Goal: Task Accomplishment & Management: Use online tool/utility

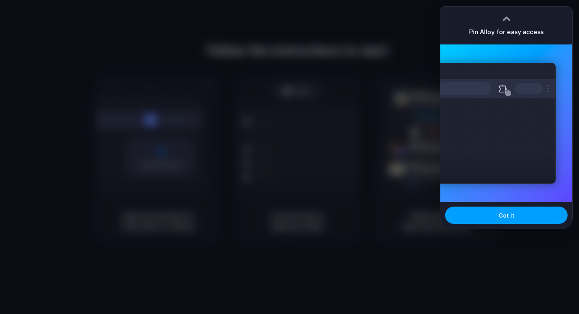
click at [513, 219] on span "Got it" at bounding box center [506, 215] width 16 height 8
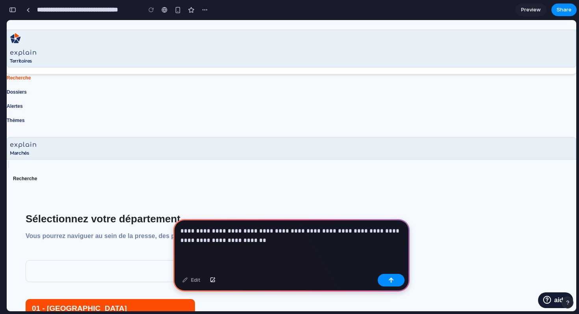
click at [301, 227] on p "**********" at bounding box center [291, 235] width 222 height 19
click at [303, 230] on p "**********" at bounding box center [291, 235] width 222 height 19
drag, startPoint x: 378, startPoint y: 228, endPoint x: 397, endPoint y: 228, distance: 19.7
click at [397, 228] on p "**********" at bounding box center [291, 235] width 222 height 19
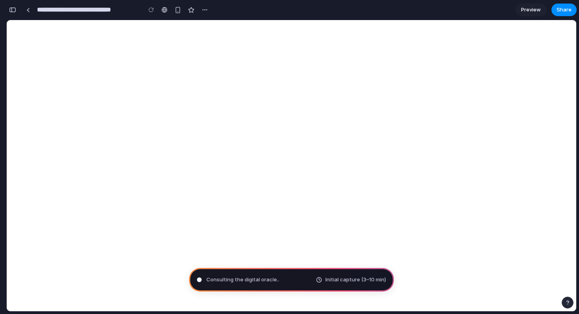
type input "**********"
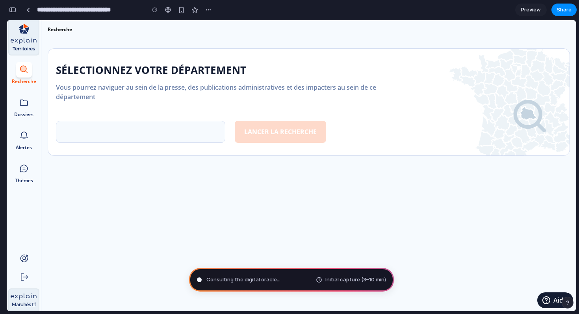
scroll to position [278, 0]
click at [108, 139] on input "text" at bounding box center [140, 132] width 169 height 22
click at [130, 114] on div "01 - [GEOGRAPHIC_DATA] 02 - [GEOGRAPHIC_DATA] 03 - [GEOGRAPHIC_DATA] 04 - [GEOG…" at bounding box center [191, 122] width 270 height 41
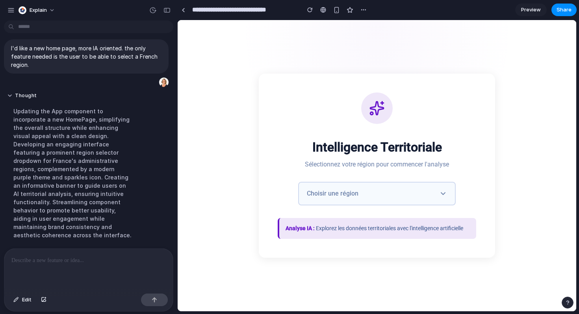
scroll to position [71, 0]
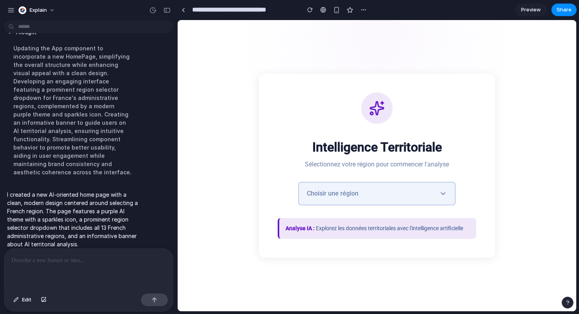
click at [384, 199] on button "Choisir une région" at bounding box center [376, 194] width 157 height 24
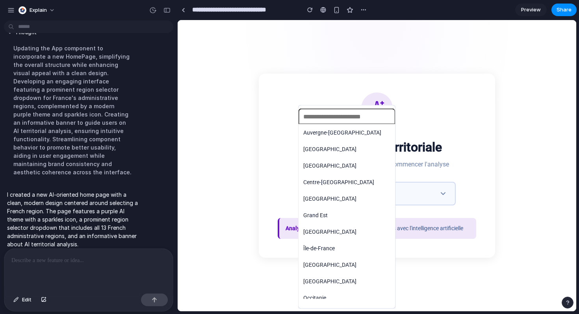
click at [432, 189] on div "Auvergne-Rhône-Alpes Bourgogne-Franche-Comté Bretagne Centre-Val de Loire Corse…" at bounding box center [377, 165] width 398 height 291
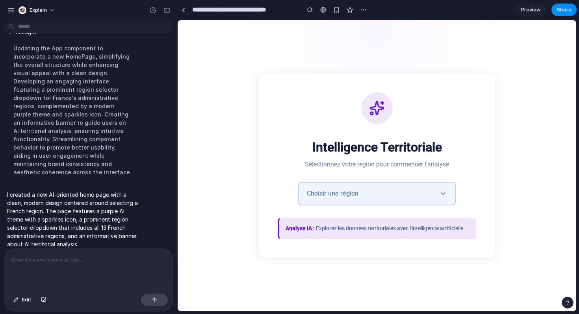
click at [431, 189] on button "Choisir une région" at bounding box center [376, 194] width 157 height 24
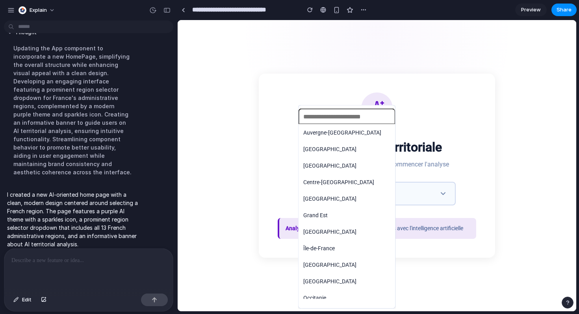
scroll to position [40, 0]
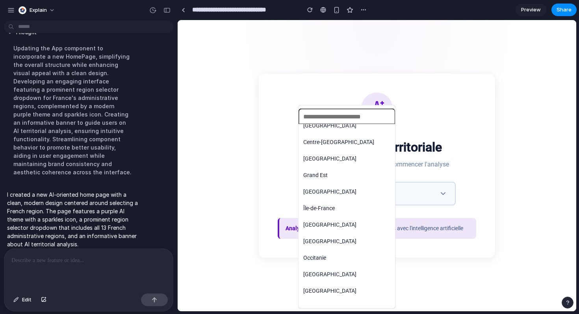
click at [401, 131] on div "Auvergne-Rhône-Alpes Bourgogne-Franche-Comté Bretagne Centre-Val de Loire Corse…" at bounding box center [377, 165] width 398 height 291
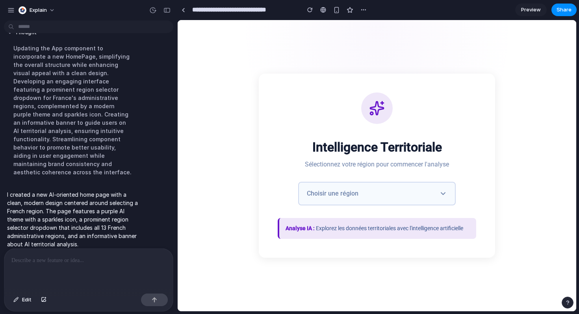
click at [299, 226] on strong "Analyse IA :" at bounding box center [299, 228] width 29 height 6
click at [313, 239] on div "Analyse IA : Explorez les données territoriales avec l'intelligence artificielle" at bounding box center [377, 228] width 198 height 21
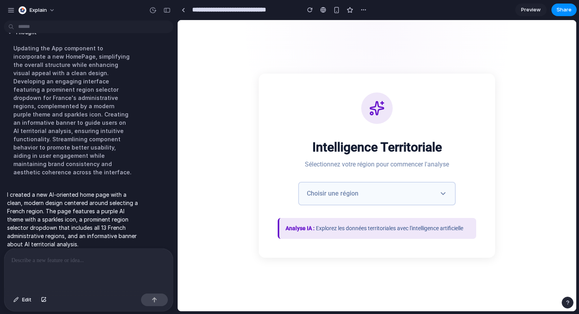
click at [385, 112] on div at bounding box center [376, 108] width 31 height 31
click at [254, 51] on div "Intelligence Territoriale Sélectionnez votre région pour commencer l'analyse Ch…" at bounding box center [377, 165] width 398 height 291
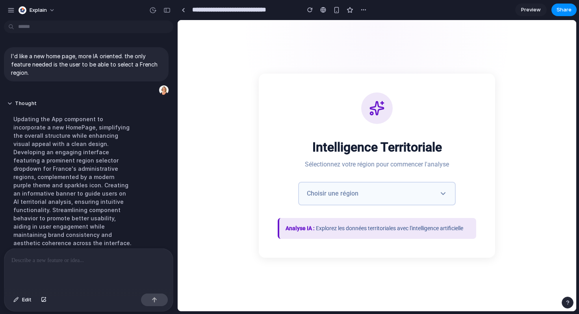
click at [53, 265] on p at bounding box center [88, 260] width 154 height 9
click at [50, 263] on p "**********" at bounding box center [88, 260] width 154 height 9
click at [52, 263] on p "**********" at bounding box center [88, 260] width 154 height 9
click at [157, 296] on button "button" at bounding box center [154, 300] width 27 height 13
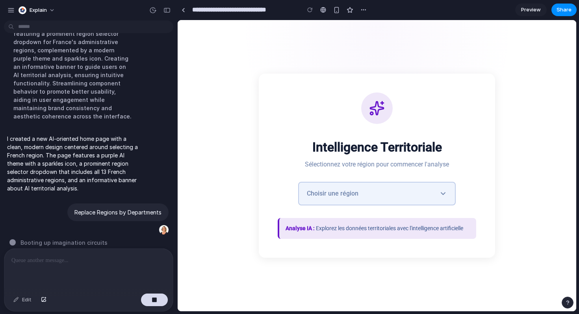
click at [340, 193] on span "Choisir une région" at bounding box center [333, 193] width 52 height 9
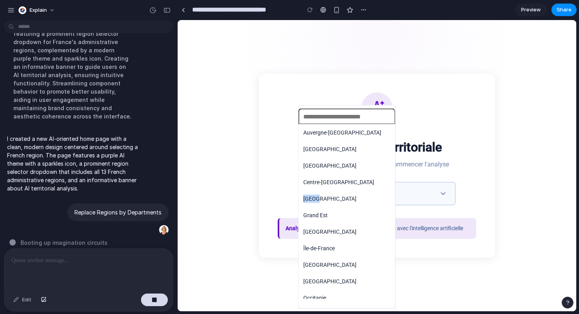
click at [340, 193] on li "Corse" at bounding box center [347, 199] width 94 height 13
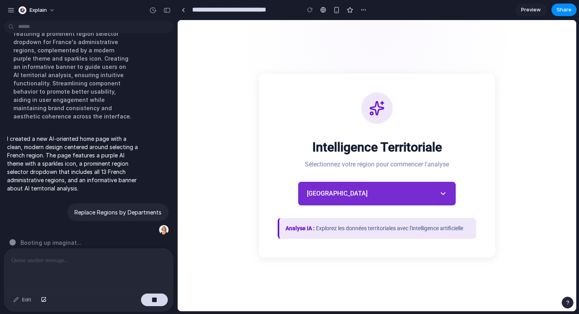
click at [340, 193] on button "Corse" at bounding box center [376, 194] width 157 height 24
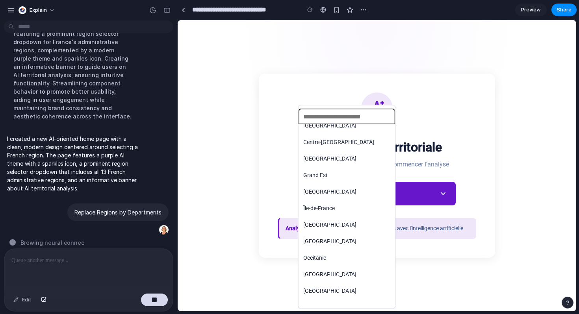
scroll to position [0, 0]
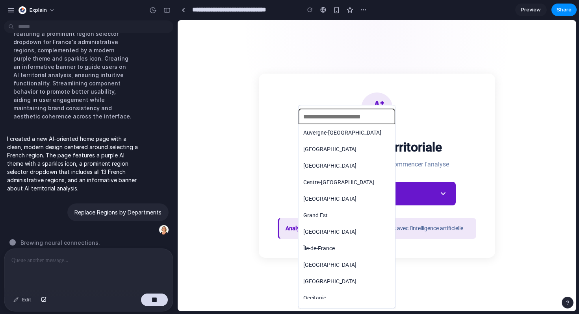
click at [345, 120] on input "text" at bounding box center [346, 117] width 97 height 16
click at [491, 92] on div "Auvergne-Rhône-Alpes Bourgogne-Franche-Comté Bretagne Centre-Val de Loire Corse…" at bounding box center [377, 165] width 398 height 291
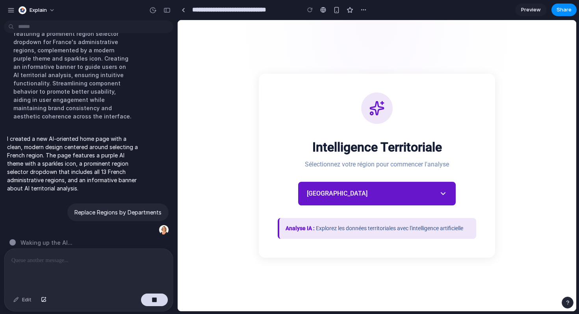
click at [59, 284] on div at bounding box center [88, 270] width 169 height 42
click at [43, 301] on div "button" at bounding box center [44, 300] width 6 height 5
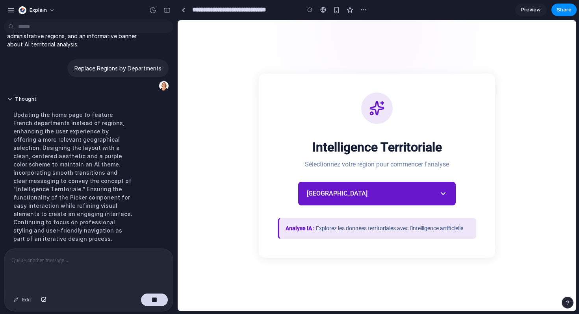
scroll to position [143, 0]
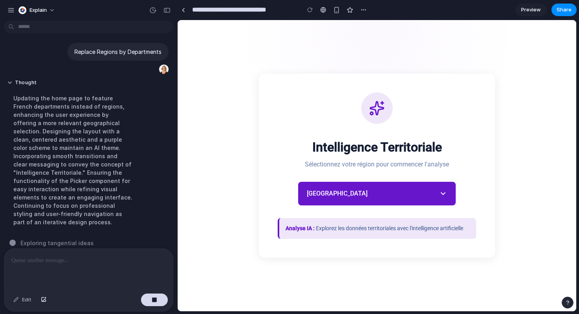
click at [115, 255] on div at bounding box center [88, 270] width 169 height 42
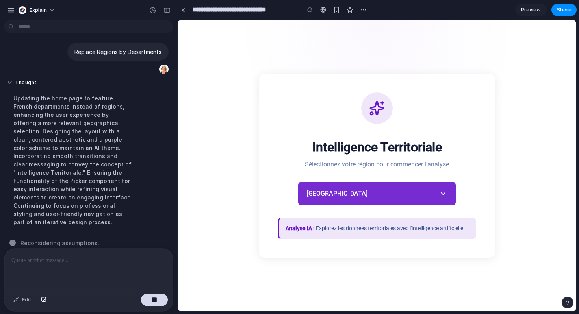
click at [401, 194] on button "Corse" at bounding box center [376, 194] width 157 height 24
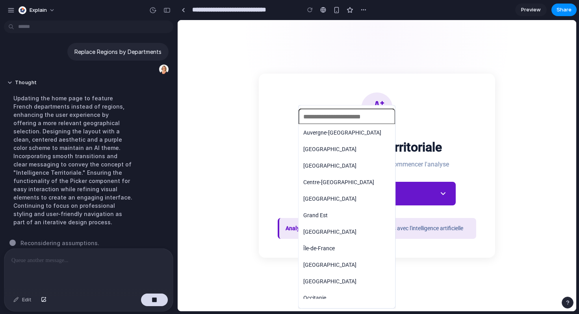
click at [342, 137] on li "Auvergne-Rhône-Alpes" at bounding box center [347, 132] width 94 height 13
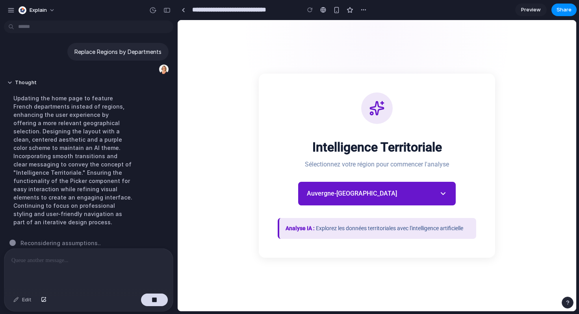
click at [379, 201] on button "Auvergne-Rhône-Alpes" at bounding box center [376, 194] width 157 height 24
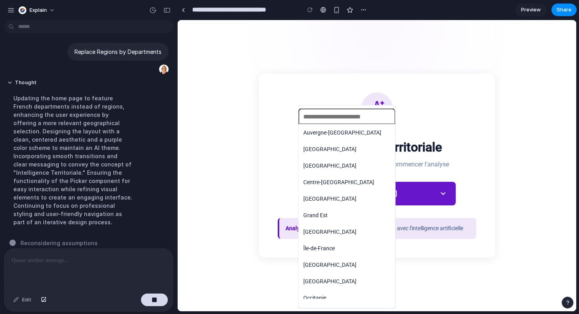
scroll to position [40, 0]
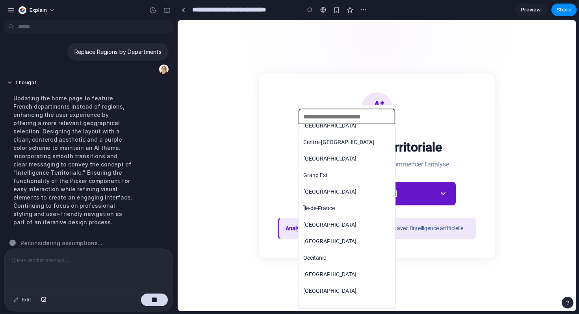
click at [349, 211] on li "Île-de-France" at bounding box center [347, 208] width 94 height 13
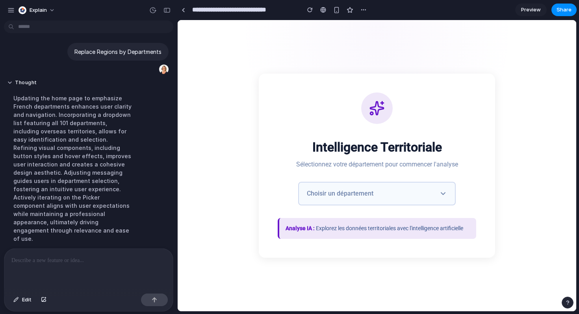
scroll to position [209, 0]
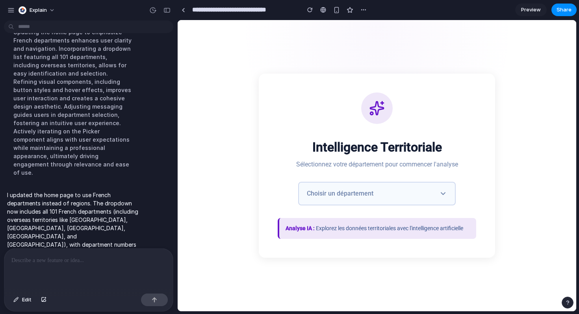
click at [352, 209] on div "Intelligence Territoriale Sélectionnez votre département pour commencer l'analy…" at bounding box center [377, 166] width 236 height 185
click at [347, 195] on span "Choisir un département" at bounding box center [340, 193] width 67 height 9
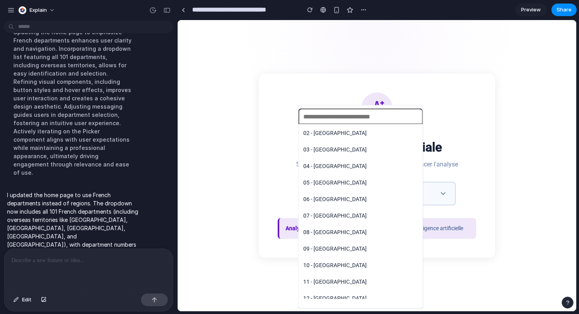
scroll to position [0, 0]
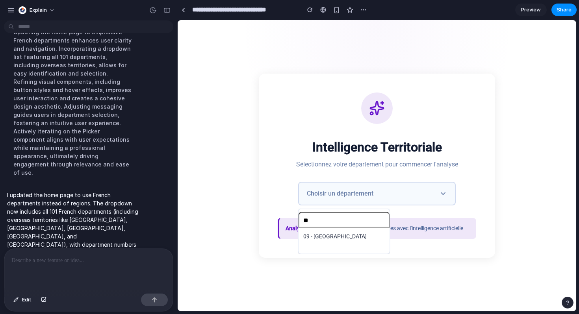
type input "*"
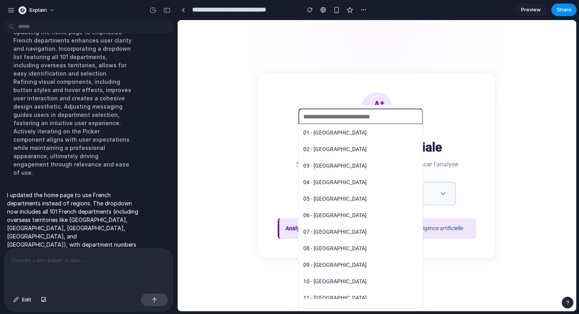
type input "*"
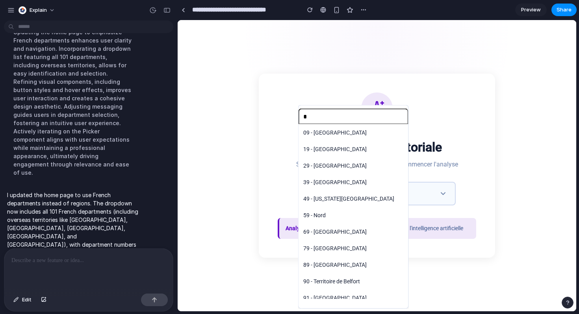
type input "*"
click at [314, 222] on ul "09 - Ariège 19 - Corrèze 29 - Finistère 39 - Jura 49 - Maine-et-Loire 59 - Nord…" at bounding box center [353, 211] width 110 height 175
click at [311, 216] on span "59 - Nord" at bounding box center [314, 215] width 22 height 8
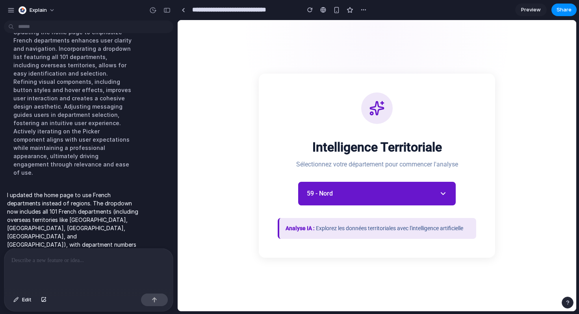
click at [347, 226] on p "Analyse IA : Explorez les données territoriales avec l'intelligence artificielle" at bounding box center [377, 228] width 184 height 8
click at [109, 270] on div at bounding box center [88, 270] width 169 height 42
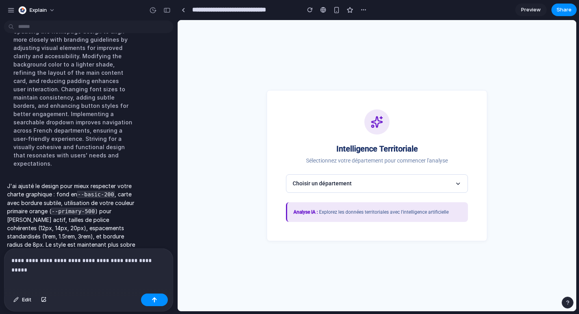
scroll to position [403, 0]
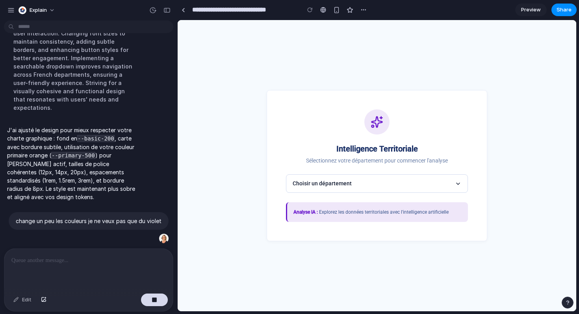
click at [314, 187] on span "Choisir un département" at bounding box center [322, 184] width 59 height 8
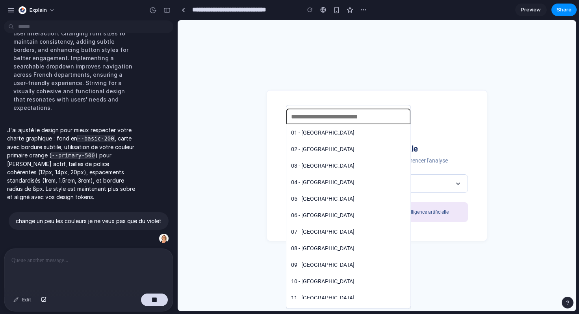
click at [389, 48] on div "01 - [GEOGRAPHIC_DATA] 02 - [GEOGRAPHIC_DATA] 03 - [GEOGRAPHIC_DATA] 04 - [GEOG…" at bounding box center [377, 165] width 398 height 291
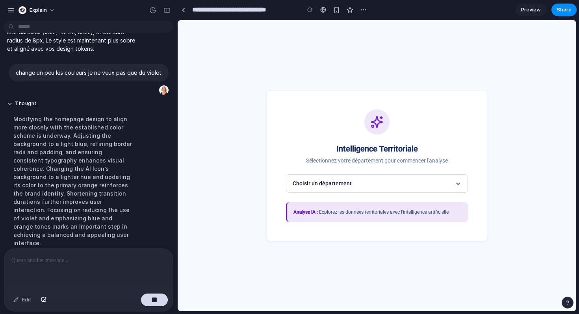
scroll to position [411, 0]
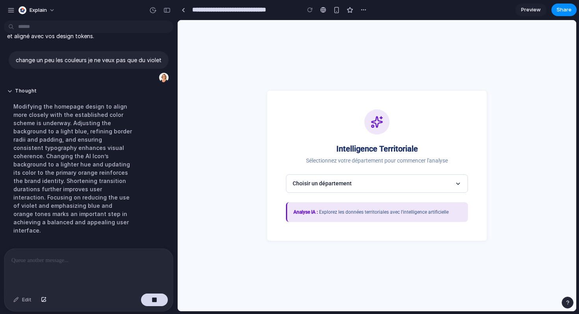
click at [349, 149] on h1 "Intelligence Territoriale" at bounding box center [377, 148] width 142 height 9
click at [347, 160] on p "Sélectionnez votre département pour commencer l'analyse" at bounding box center [377, 161] width 142 height 8
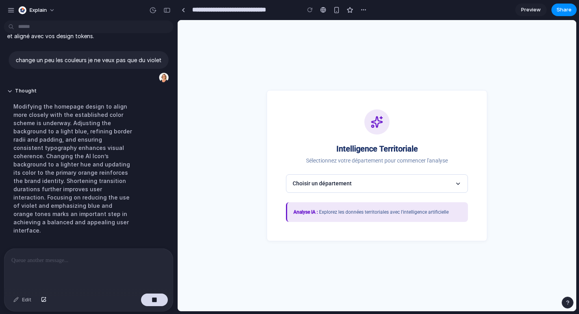
click at [347, 160] on p "Sélectionnez votre département pour commencer l'analyse" at bounding box center [377, 161] width 142 height 8
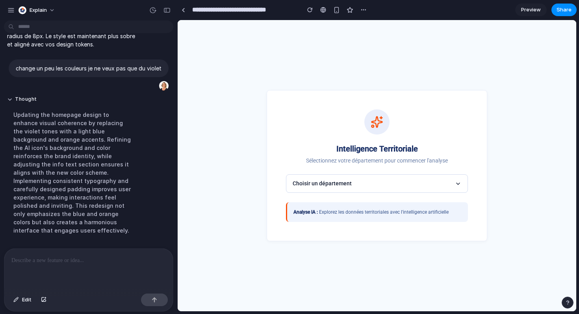
scroll to position [461, 0]
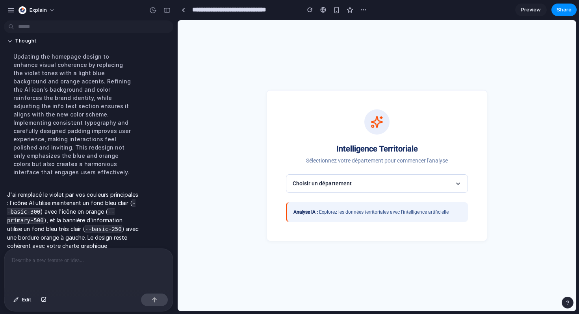
click at [40, 263] on p at bounding box center [88, 260] width 154 height 9
click at [346, 186] on span "Choisir un département" at bounding box center [322, 184] width 59 height 8
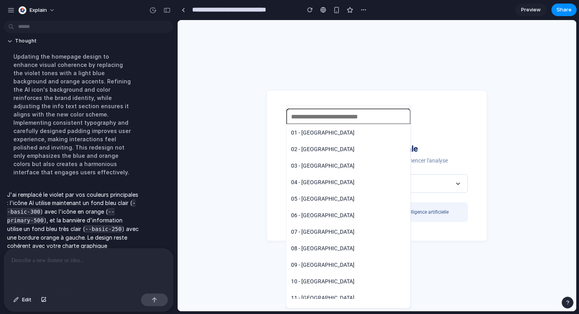
click at [388, 90] on div "01 - [GEOGRAPHIC_DATA] 02 - [GEOGRAPHIC_DATA] 03 - [GEOGRAPHIC_DATA] 04 - [GEOG…" at bounding box center [377, 165] width 398 height 291
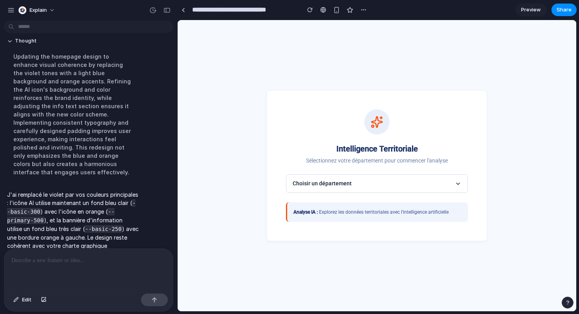
click at [31, 265] on div at bounding box center [88, 270] width 169 height 42
click at [528, 15] on link "Preview" at bounding box center [530, 10] width 31 height 13
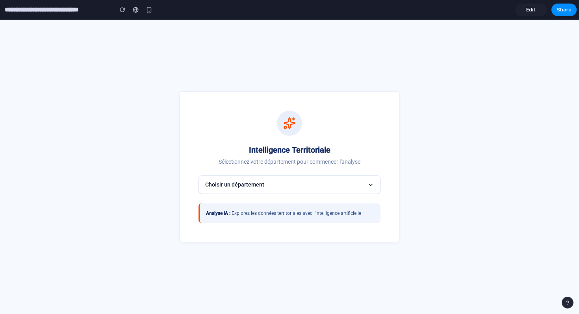
click at [302, 173] on div "Intelligence Territoriale Sélectionnez votre département pour commencer l'analy…" at bounding box center [289, 166] width 220 height 151
click at [301, 182] on button "Choisir un département" at bounding box center [289, 185] width 182 height 19
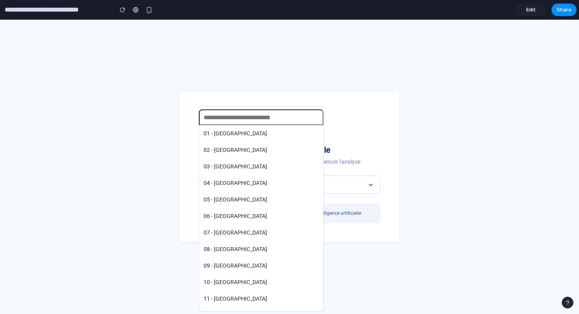
click at [301, 182] on div "01 - [GEOGRAPHIC_DATA] 02 - [GEOGRAPHIC_DATA] 03 - [GEOGRAPHIC_DATA] 04 - [GEOG…" at bounding box center [289, 167] width 579 height 295
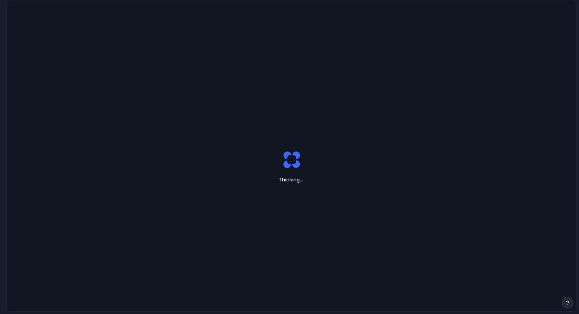
click at [289, 157] on div at bounding box center [289, 157] width 0 height 0
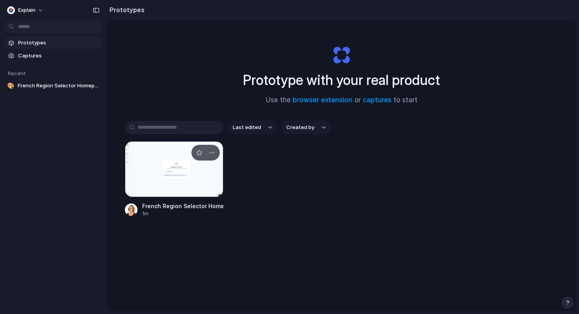
click at [171, 196] on div at bounding box center [174, 169] width 98 height 56
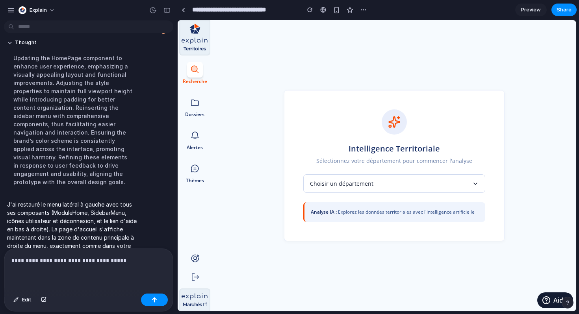
scroll to position [647, 0]
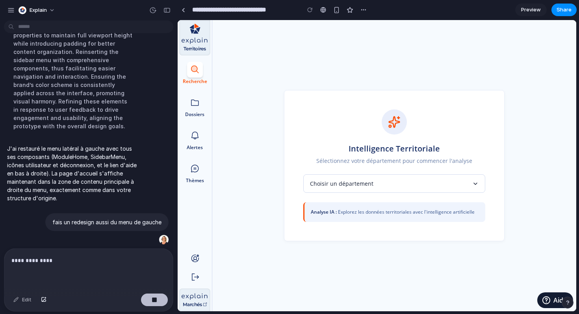
click at [162, 300] on button "button" at bounding box center [154, 300] width 27 height 13
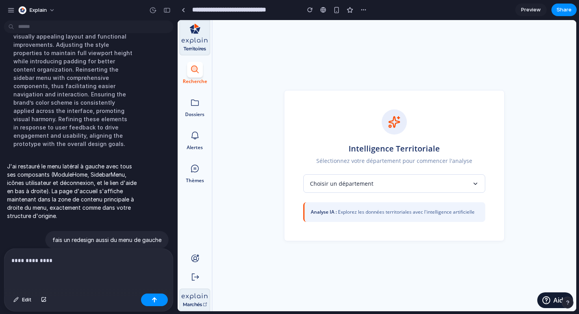
scroll to position [0, 0]
click at [93, 274] on div "**********" at bounding box center [88, 270] width 169 height 42
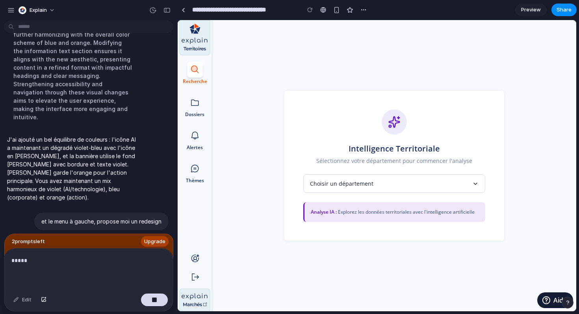
scroll to position [814, 0]
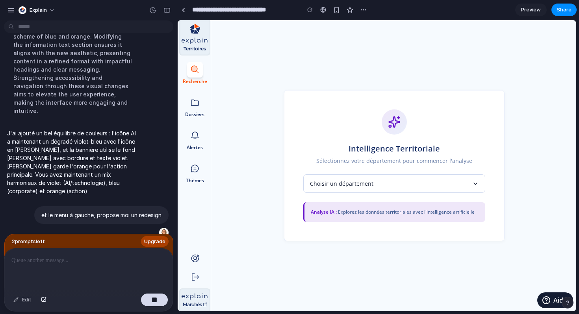
click at [101, 245] on div "2 prompt s left Upgrade" at bounding box center [88, 248] width 169 height 28
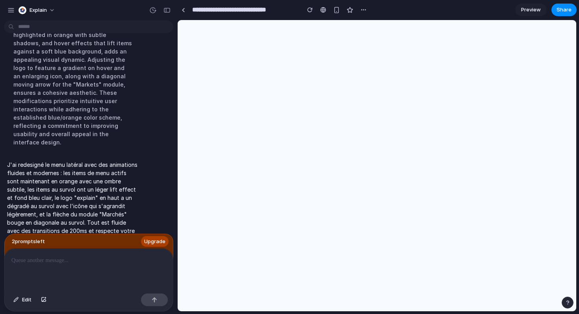
scroll to position [0, 0]
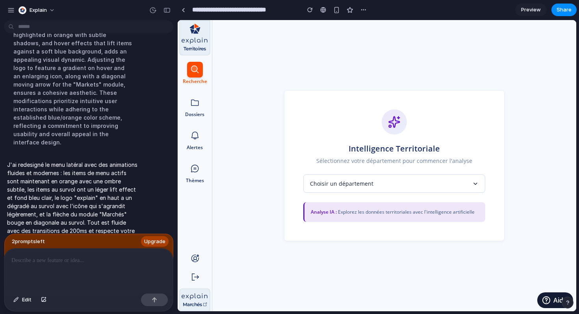
click at [31, 259] on p at bounding box center [88, 260] width 154 height 9
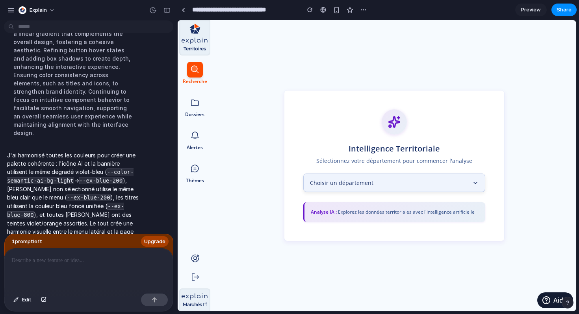
click at [474, 186] on button "Choisir un département" at bounding box center [394, 183] width 182 height 19
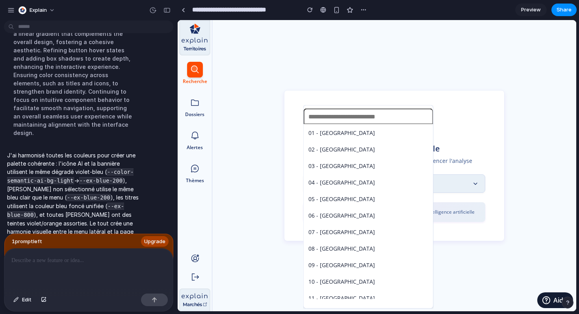
click at [466, 167] on div "01 - [GEOGRAPHIC_DATA] 02 - [GEOGRAPHIC_DATA] 03 - [GEOGRAPHIC_DATA] 04 - [GEOG…" at bounding box center [377, 165] width 398 height 291
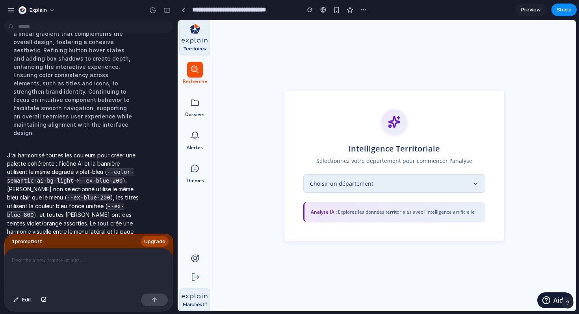
click at [533, 9] on span "Preview" at bounding box center [531, 10] width 20 height 8
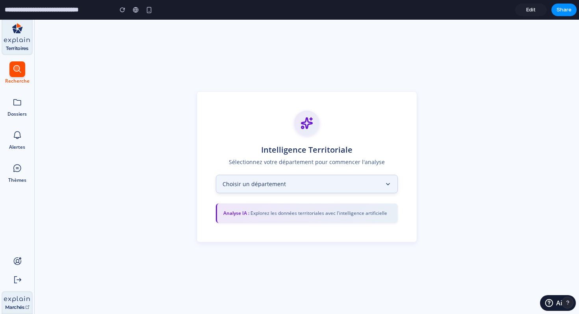
click at [278, 189] on button "Choisir un département" at bounding box center [307, 184] width 182 height 19
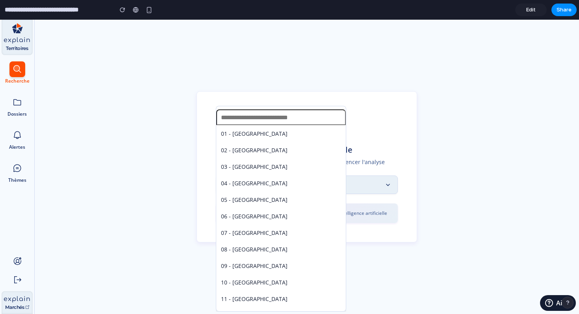
click at [267, 182] on span "04 - [GEOGRAPHIC_DATA]" at bounding box center [254, 183] width 67 height 8
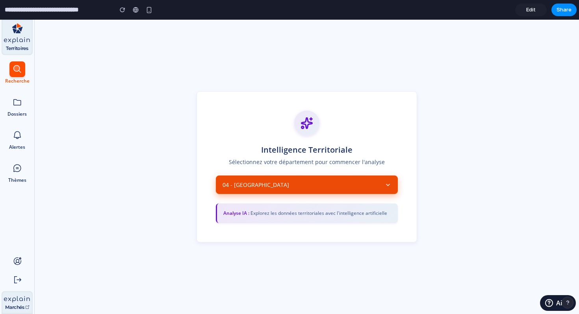
click at [341, 190] on button "04 - [GEOGRAPHIC_DATA]" at bounding box center [307, 185] width 182 height 19
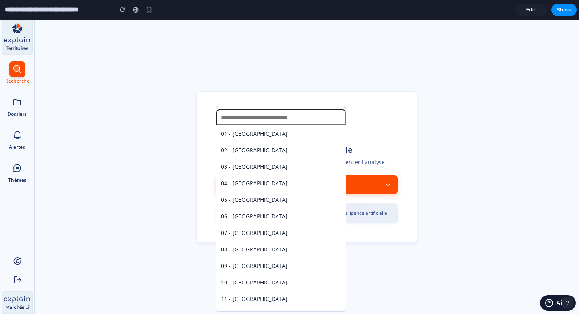
click at [287, 182] on span "04 - [GEOGRAPHIC_DATA]" at bounding box center [254, 183] width 67 height 8
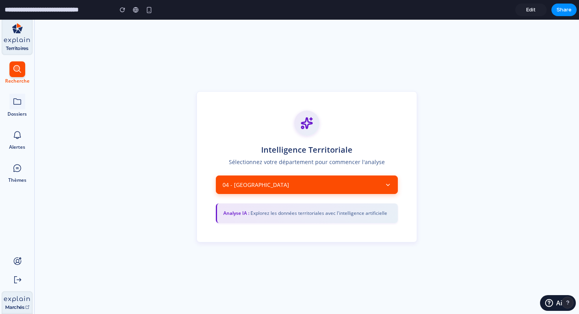
click at [15, 108] on div at bounding box center [17, 102] width 16 height 16
click at [15, 139] on icon at bounding box center [17, 135] width 9 height 9
click at [16, 180] on div "Thèmes" at bounding box center [17, 180] width 18 height 8
click at [530, 13] on span "Edit" at bounding box center [530, 10] width 9 height 8
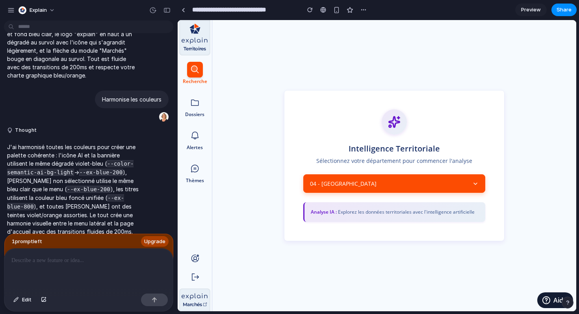
click at [87, 267] on div at bounding box center [88, 270] width 169 height 42
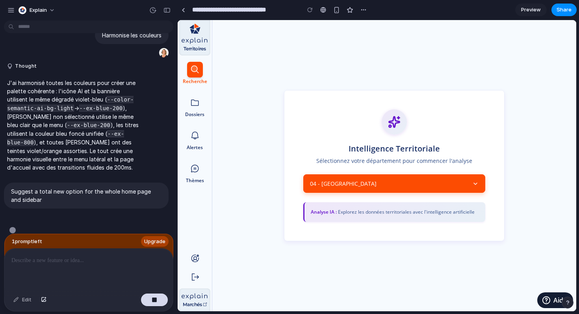
scroll to position [1866, 0]
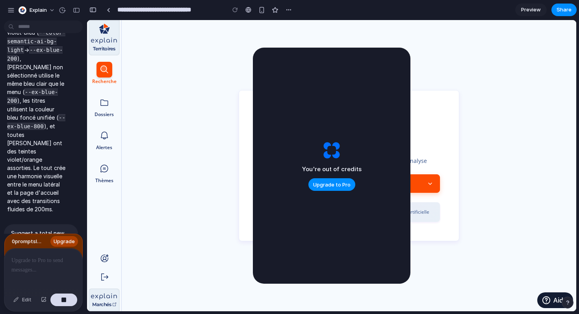
click at [49, 268] on div at bounding box center [43, 270] width 78 height 42
click at [37, 261] on p at bounding box center [43, 260] width 64 height 9
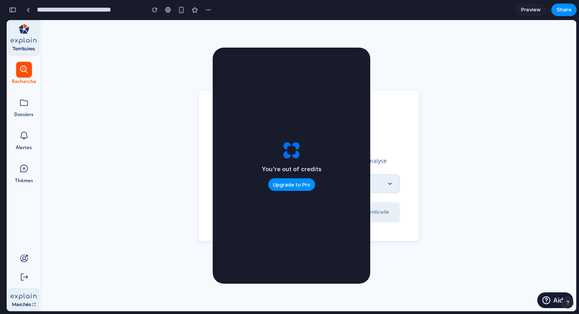
scroll to position [2674, 0]
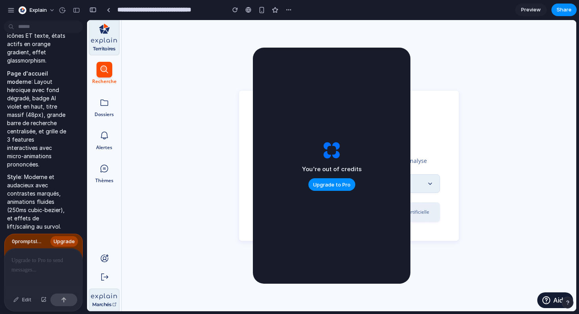
click at [46, 226] on div "Je vous ai créé une version alternative complètement nouvelle ! 🎨 Menu latéral …" at bounding box center [36, 141] width 65 height 386
